Goal: Information Seeking & Learning: Check status

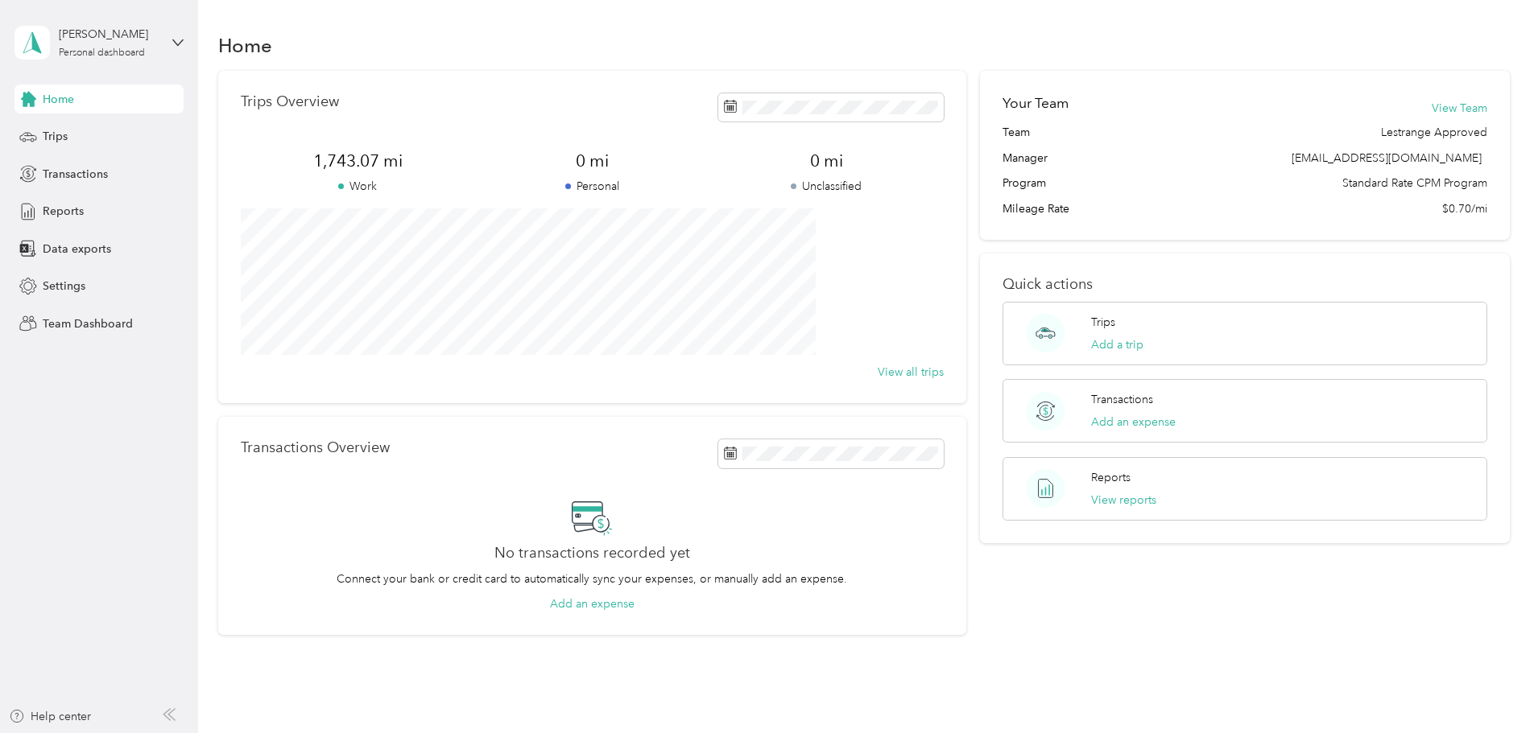
click at [168, 42] on div "[PERSON_NAME] Personal dashboard" at bounding box center [98, 42] width 169 height 56
click at [101, 135] on div "Team dashboard" at bounding box center [184, 132] width 316 height 28
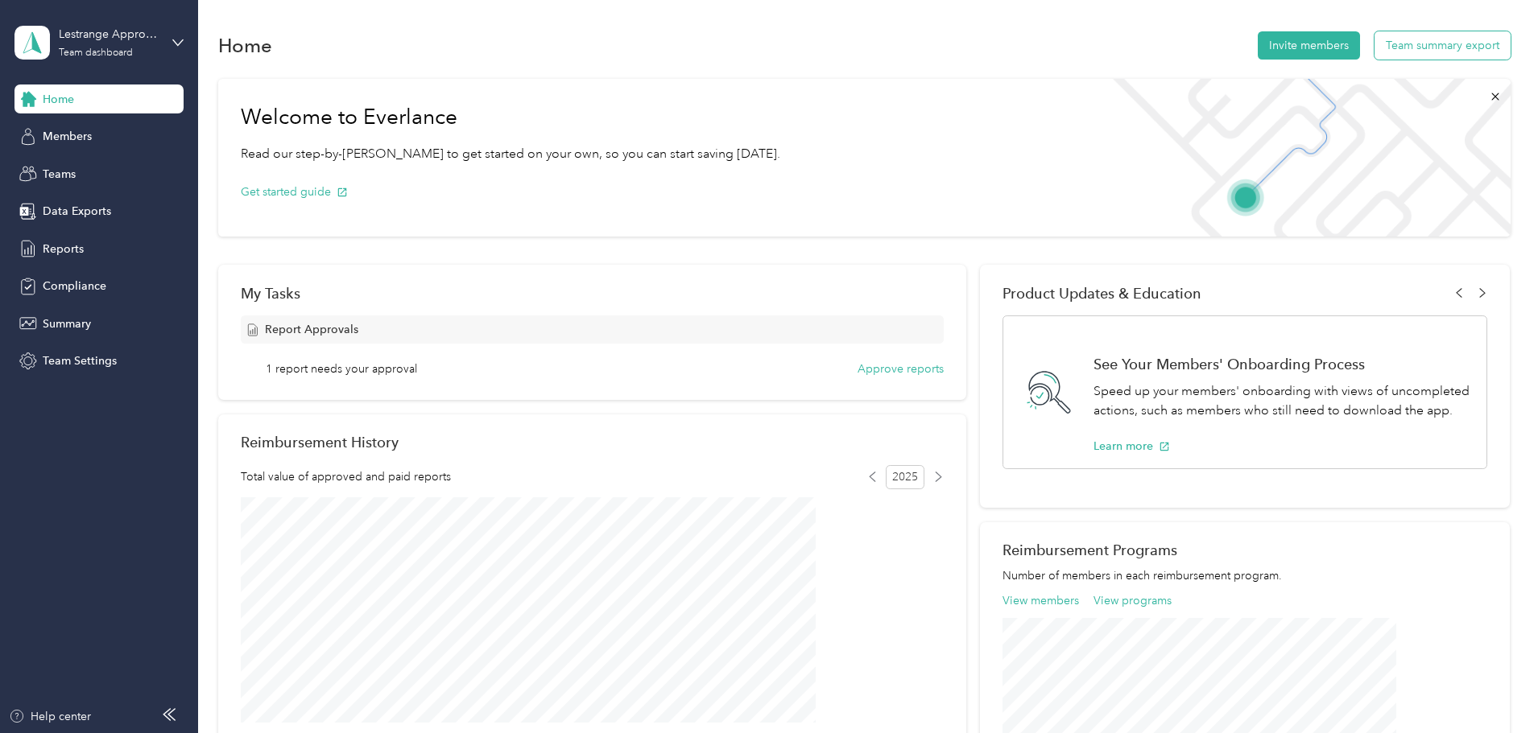
click at [1374, 56] on button "Team summary export" at bounding box center [1442, 45] width 136 height 28
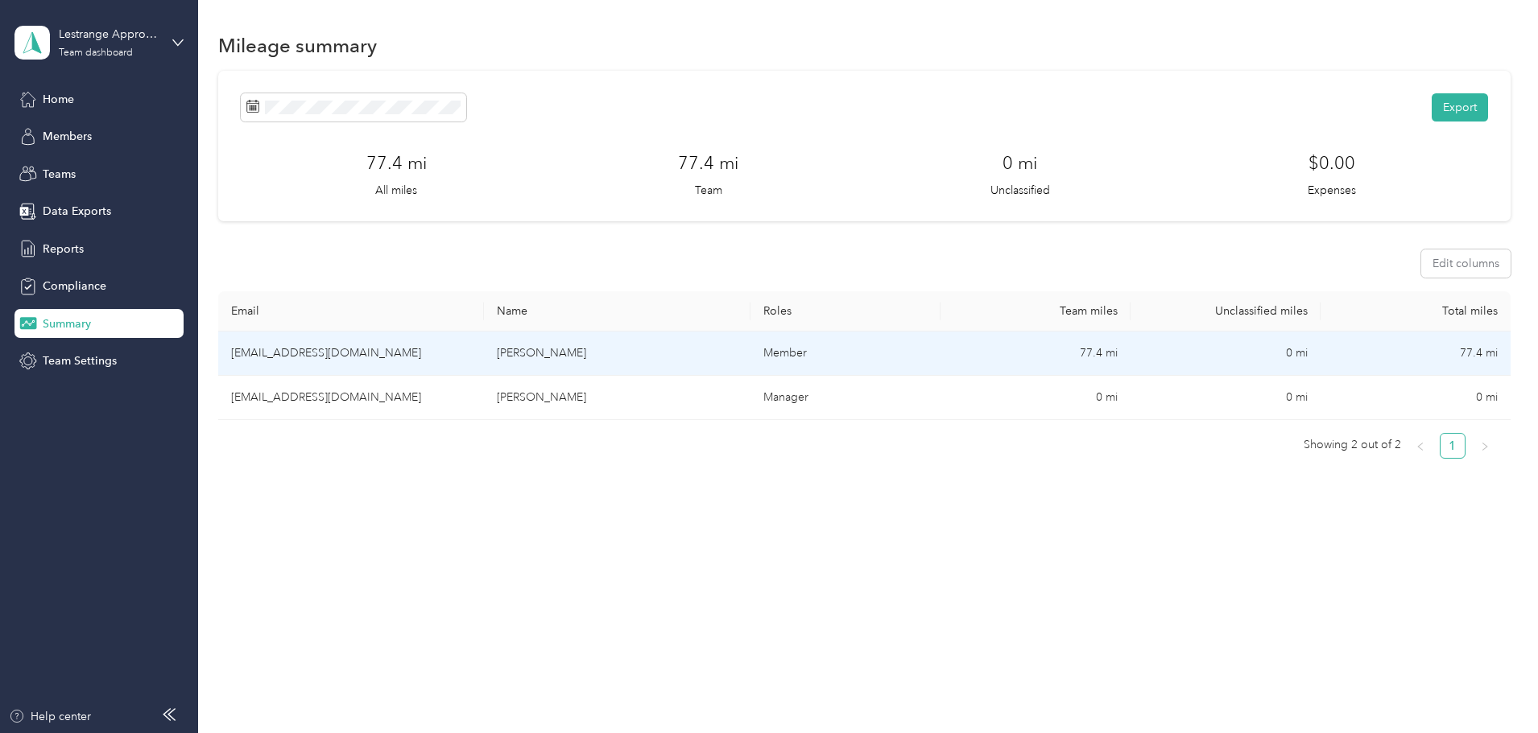
click at [795, 353] on td "Member" at bounding box center [845, 354] width 190 height 44
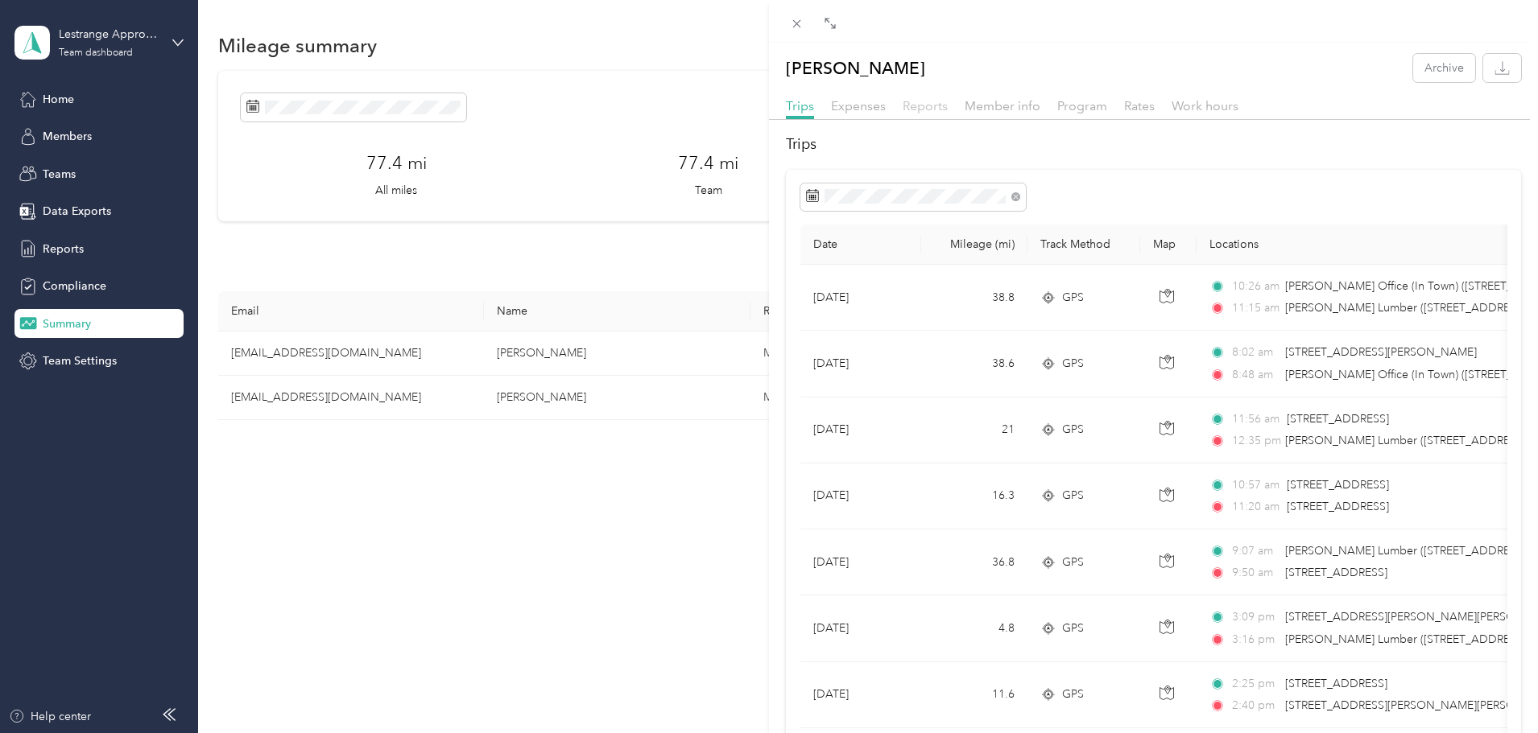
click at [938, 108] on span "Reports" at bounding box center [925, 105] width 45 height 15
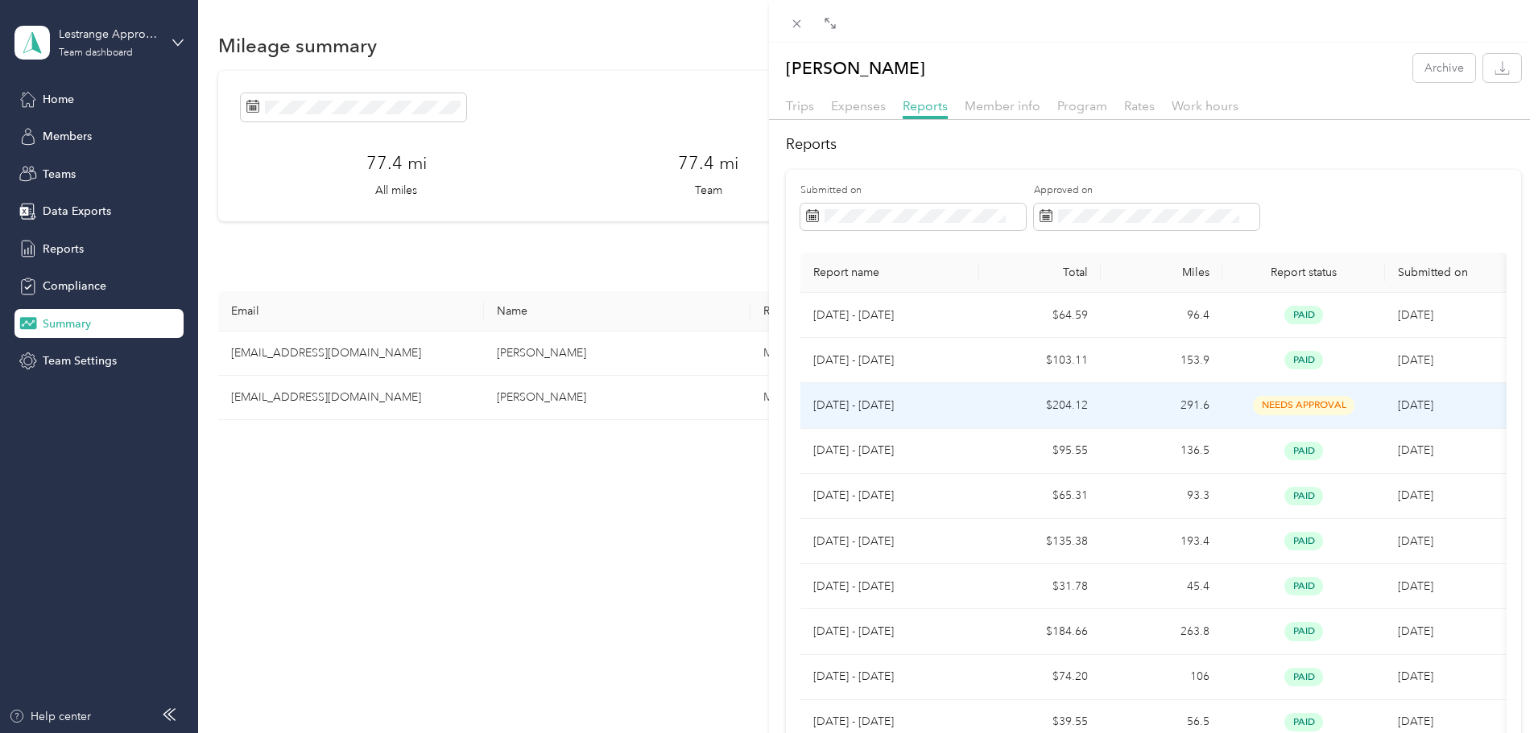
click at [1277, 405] on span "needs approval" at bounding box center [1303, 405] width 101 height 19
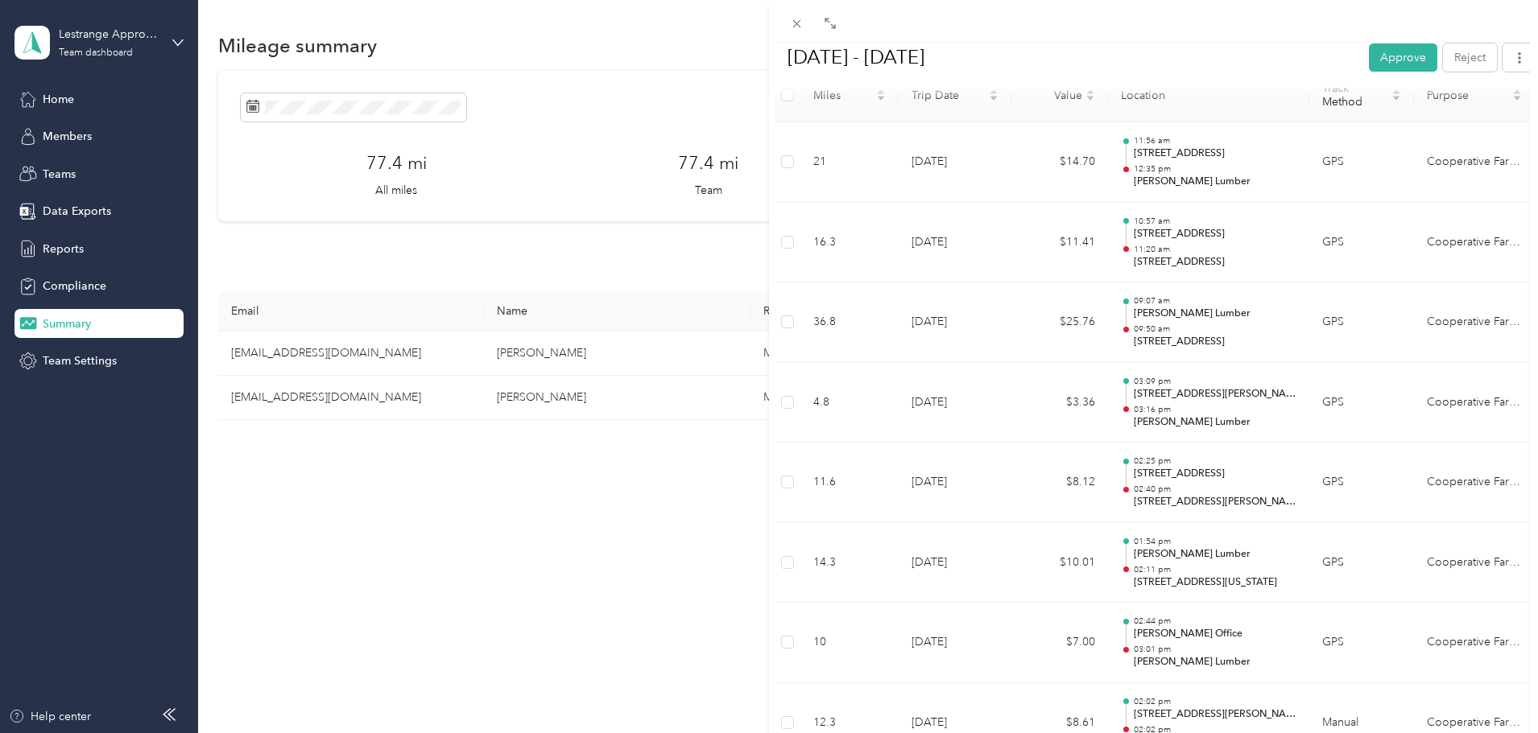
scroll to position [403, 0]
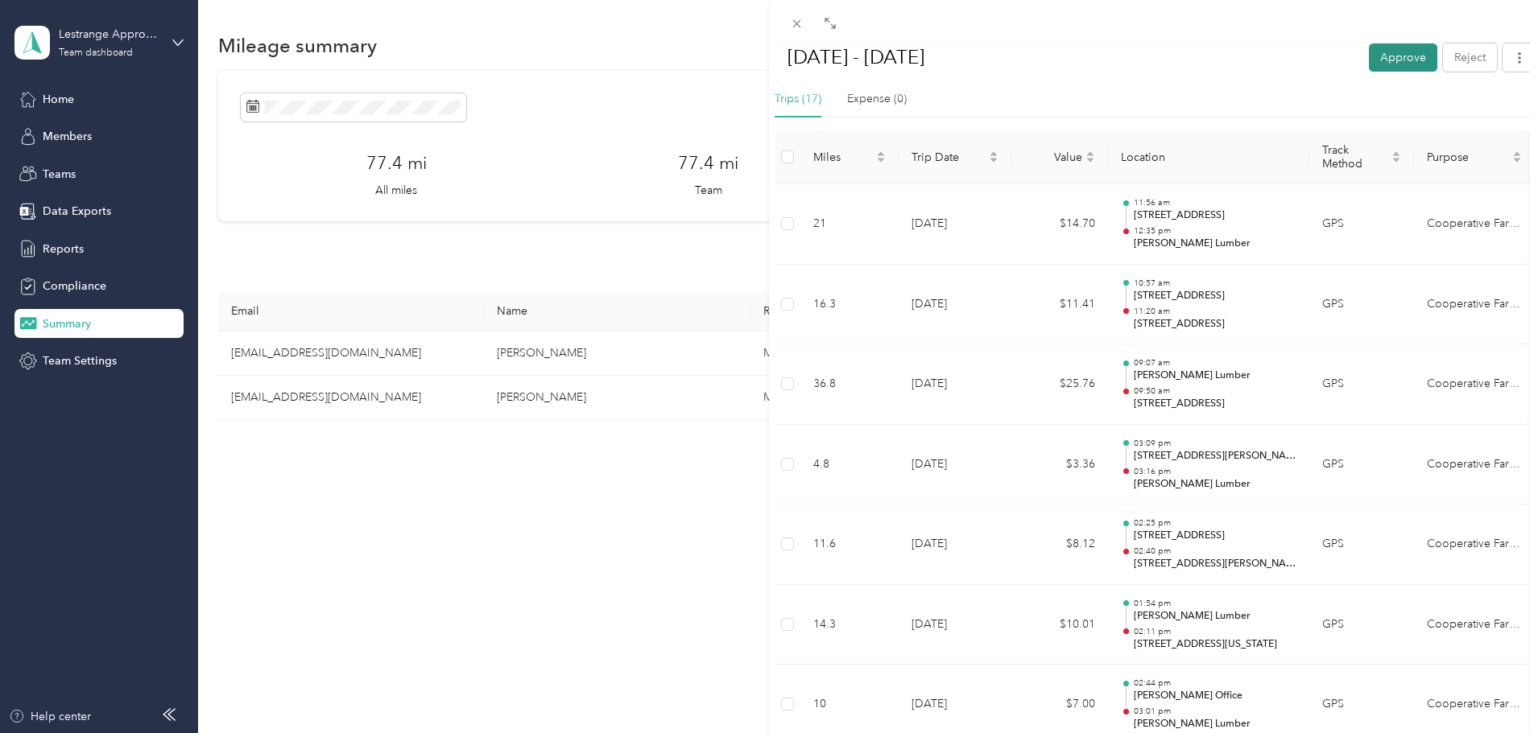
click at [1398, 46] on button "Approve" at bounding box center [1403, 57] width 68 height 28
click at [1156, 71] on h1 "[DATE] - [DATE]" at bounding box center [1087, 57] width 634 height 39
click at [64, 45] on div "BACK [PERSON_NAME] Reports [DATE] - [DATE] [DATE] - [DATE] Unapprove Needs Paym…" at bounding box center [769, 366] width 1538 height 733
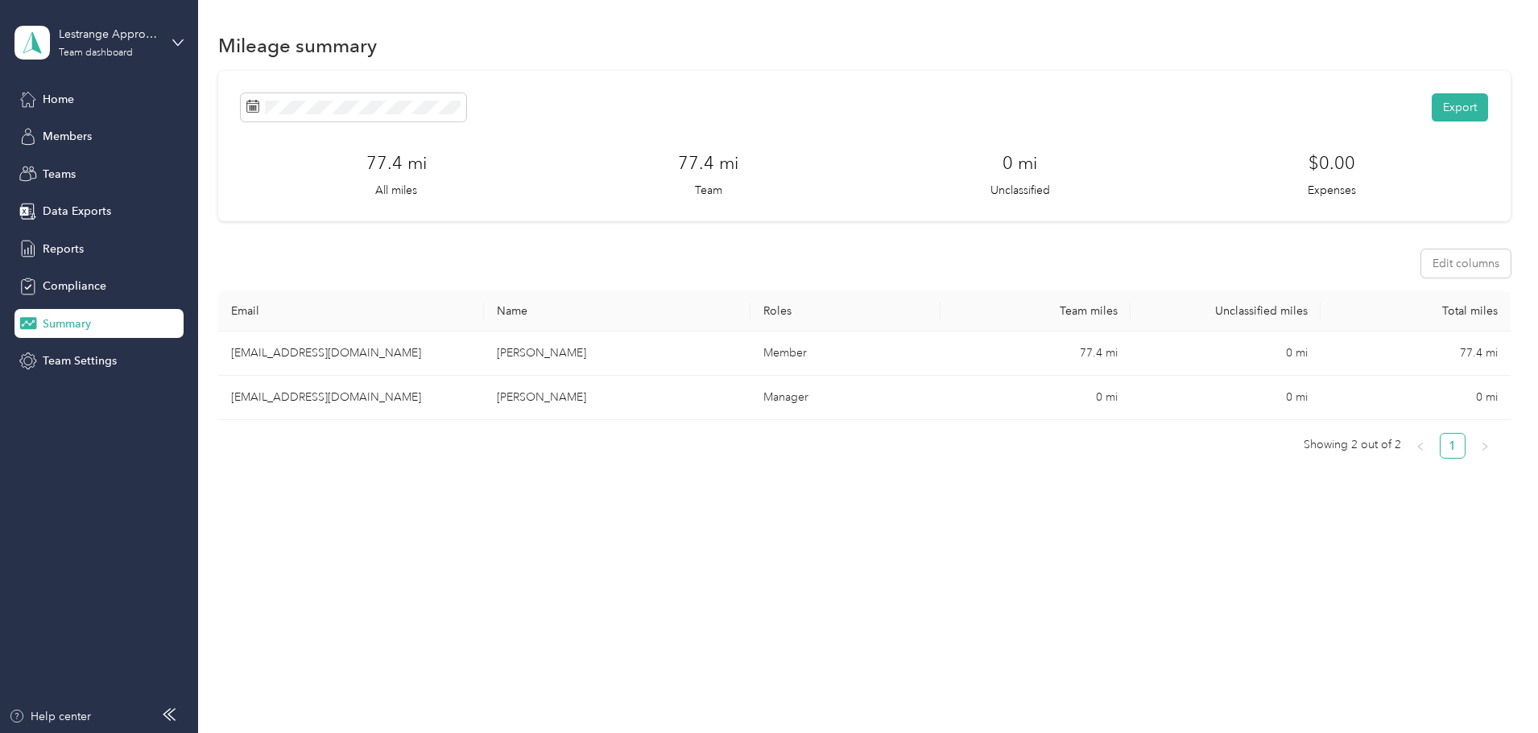
click at [71, 317] on span "Summary" at bounding box center [67, 324] width 48 height 17
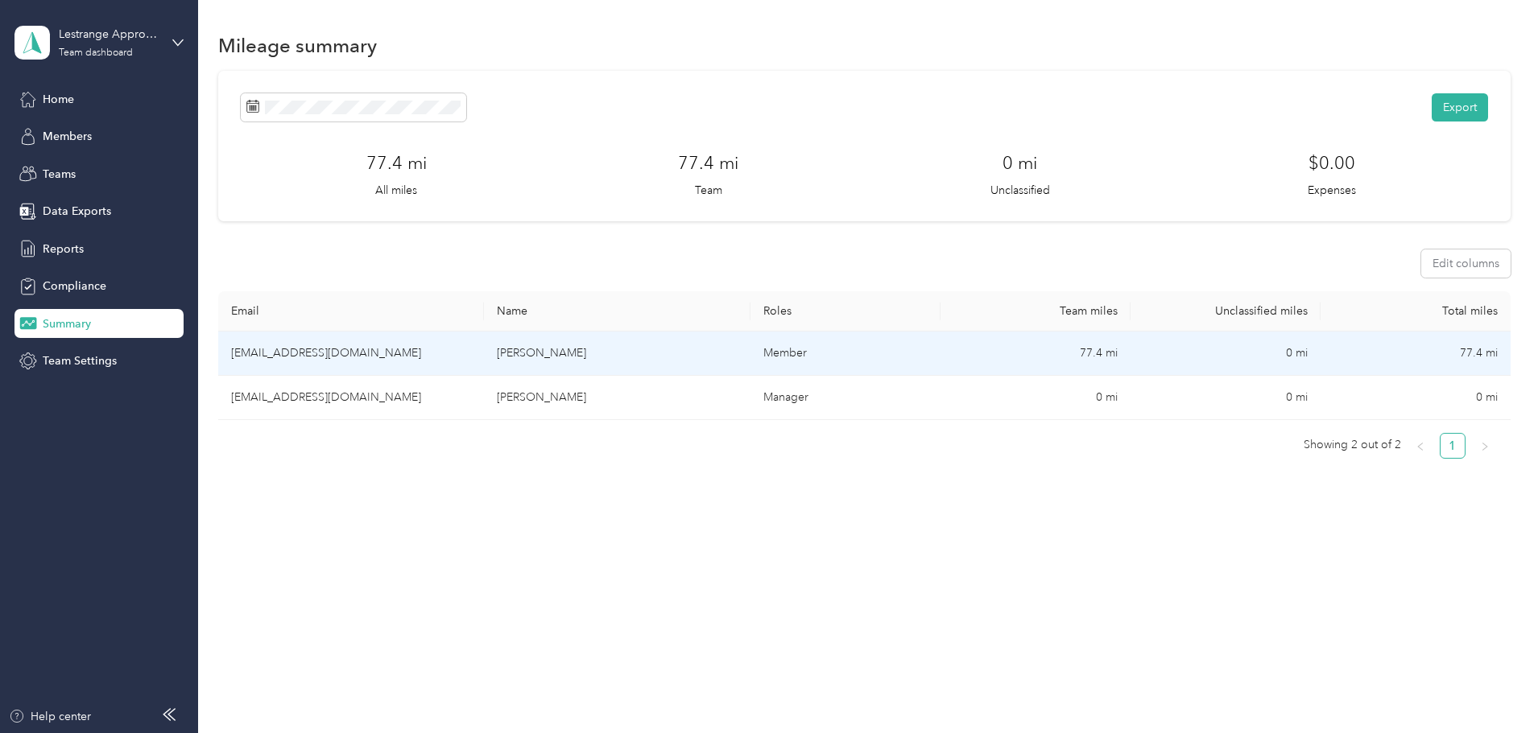
click at [391, 357] on td "[EMAIL_ADDRESS][DOMAIN_NAME]" at bounding box center [351, 354] width 266 height 44
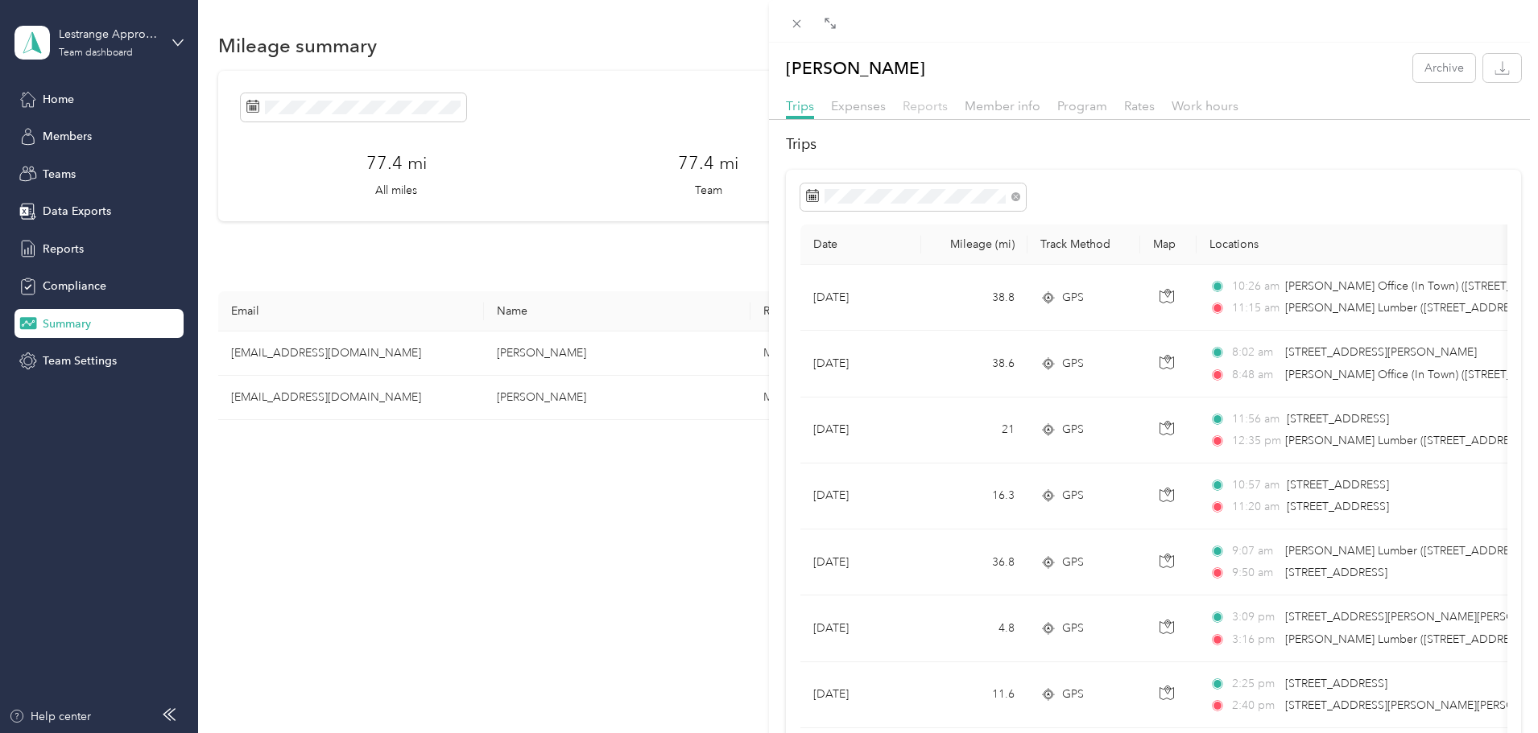
click at [910, 109] on span "Reports" at bounding box center [925, 105] width 45 height 15
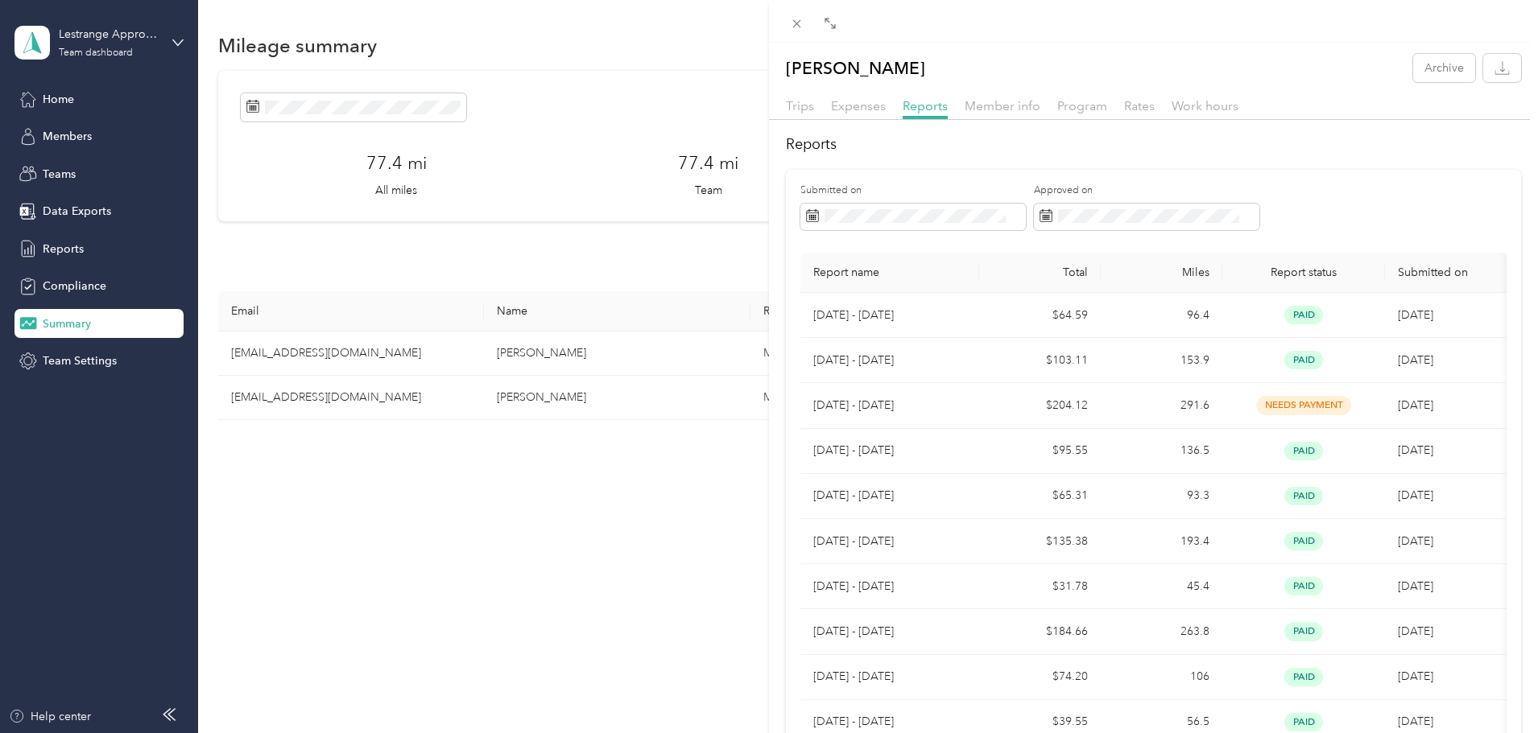
click at [351, 582] on div "[PERSON_NAME] Archive Trips Expenses Reports Member info Program Rates Work hou…" at bounding box center [769, 366] width 1538 height 733
